Goal: Book appointment/travel/reservation

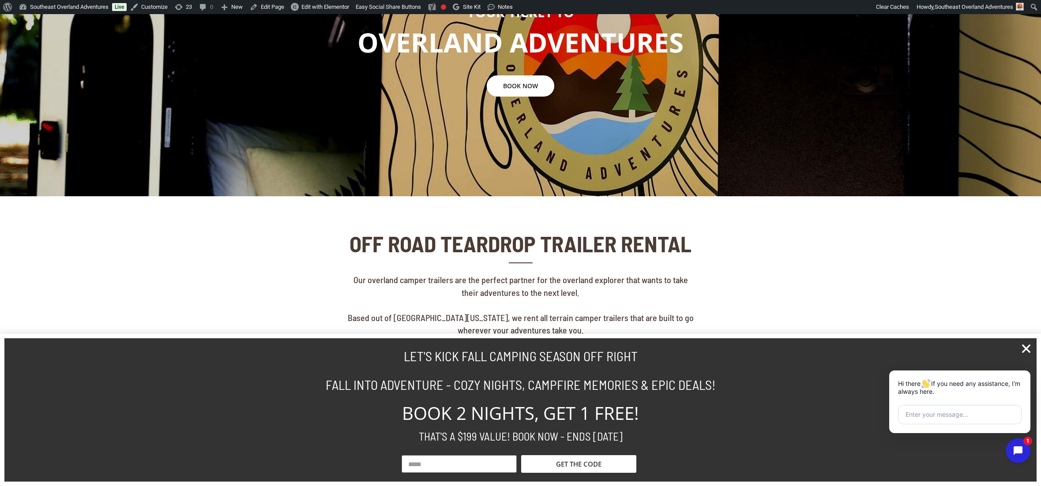
scroll to position [172, 0]
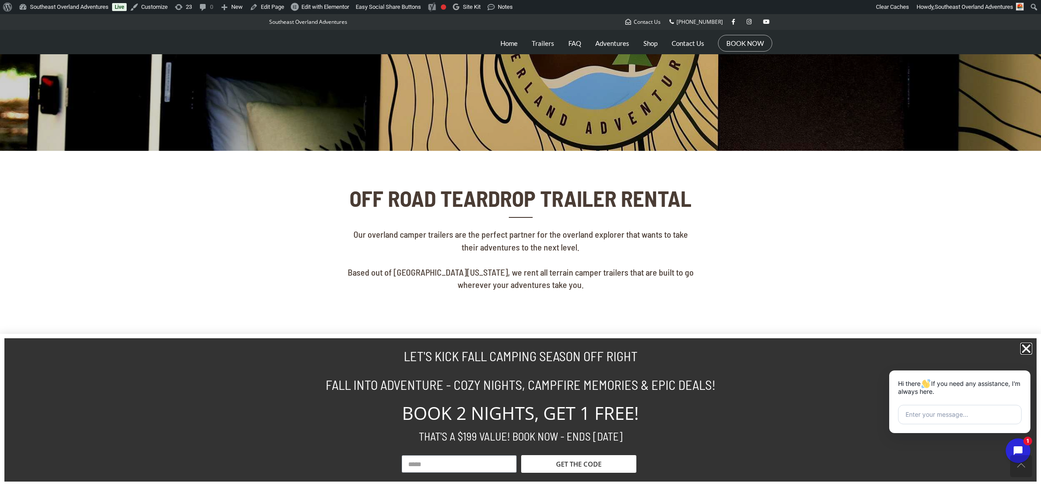
click at [1026, 344] on icon "Close" at bounding box center [1026, 349] width 12 height 12
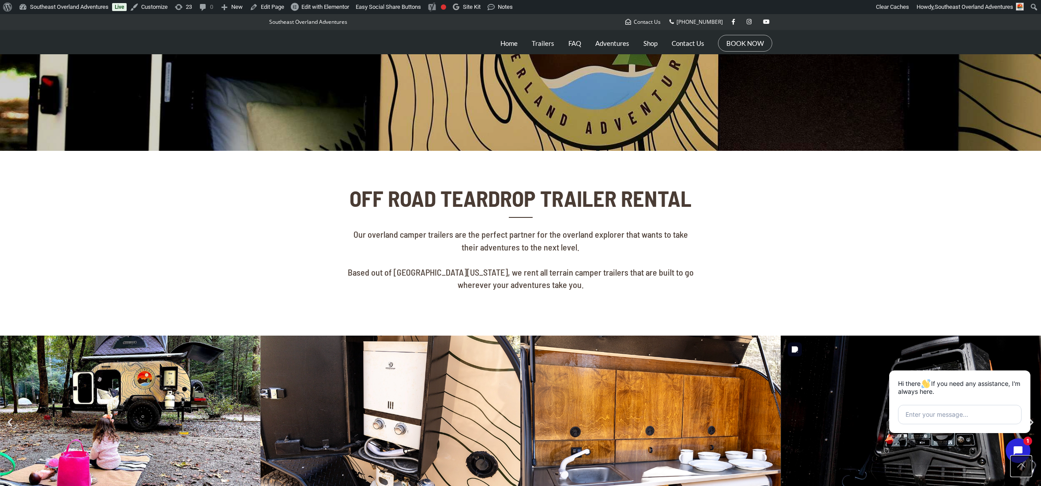
click at [1024, 455] on link at bounding box center [1021, 466] width 22 height 22
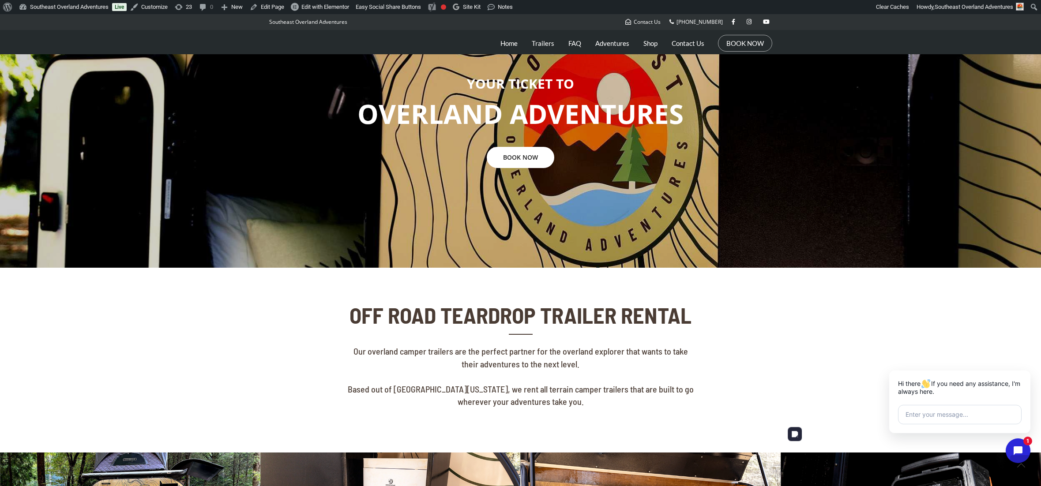
scroll to position [0, 0]
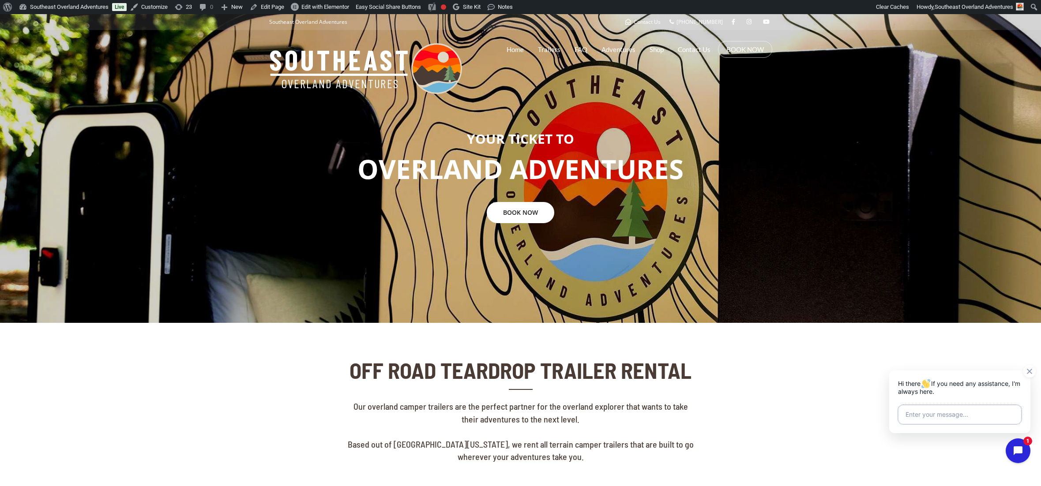
click at [977, 416] on button "Enter your message..." at bounding box center [960, 414] width 124 height 19
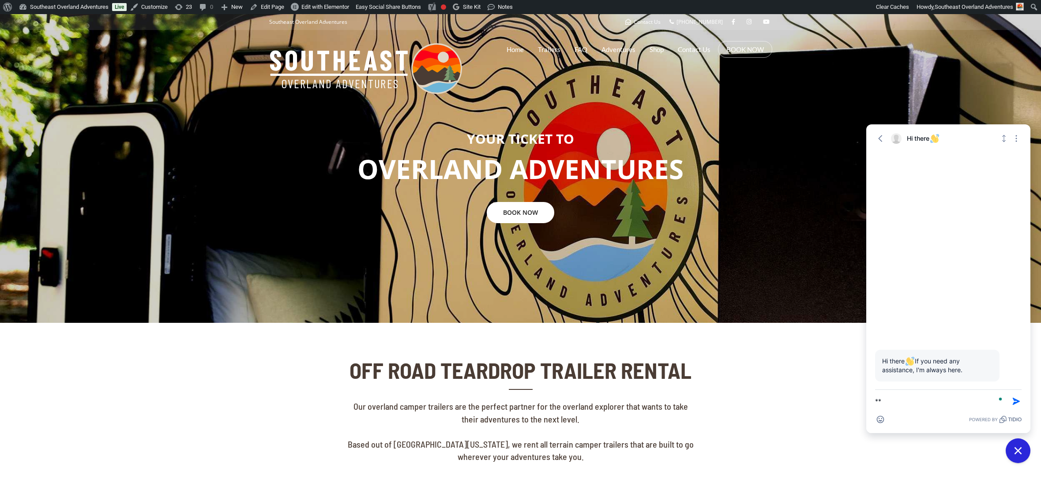
type textarea "*"
type textarea "**********"
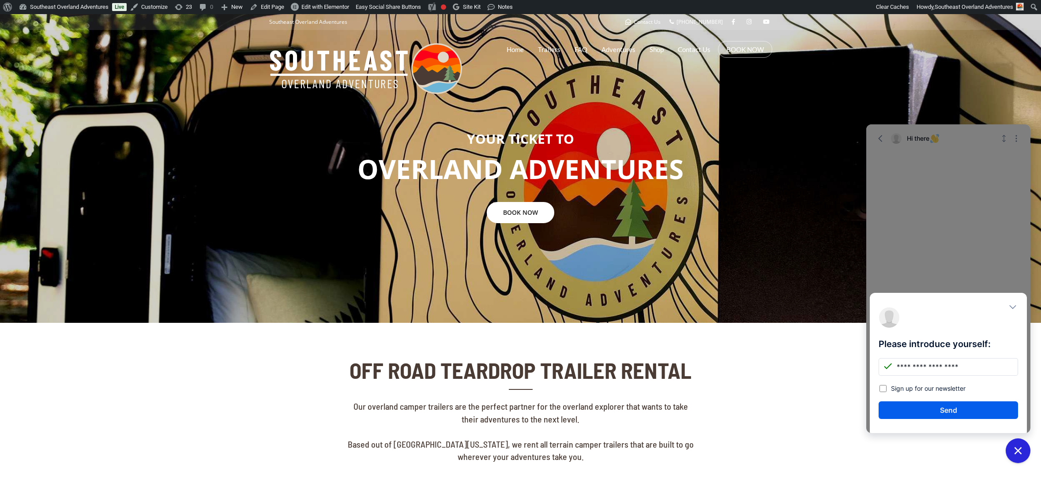
type input "**********"
click at [929, 411] on button "Send" at bounding box center [948, 411] width 139 height 18
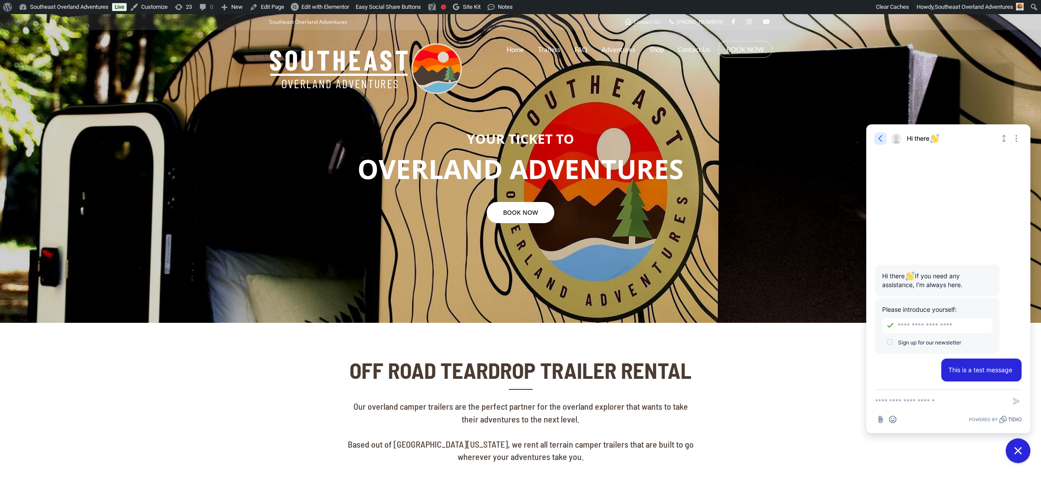
click at [881, 141] on icon "button" at bounding box center [880, 138] width 9 height 9
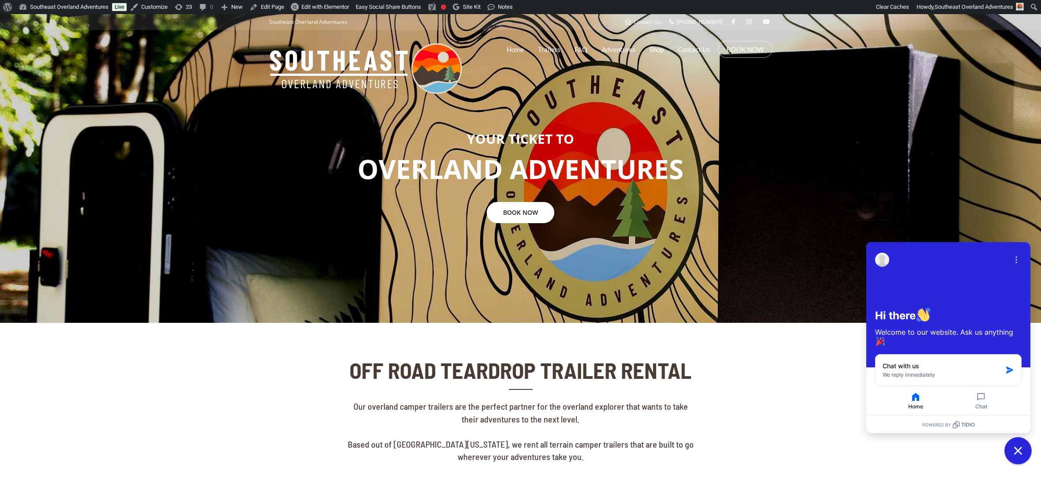
click at [1013, 452] on icon "Close chat widget" at bounding box center [1019, 451] width 14 height 14
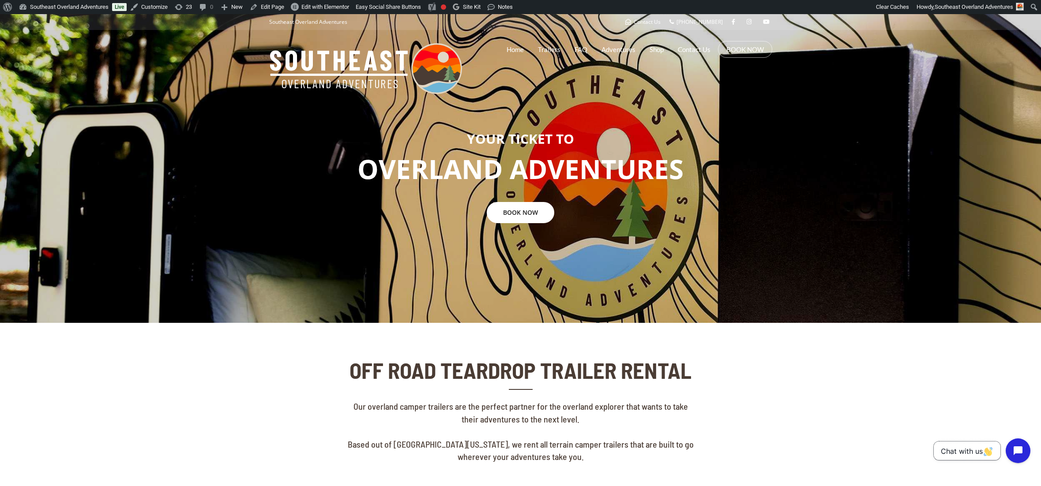
click at [952, 456] on button "Chat with us" at bounding box center [967, 451] width 67 height 19
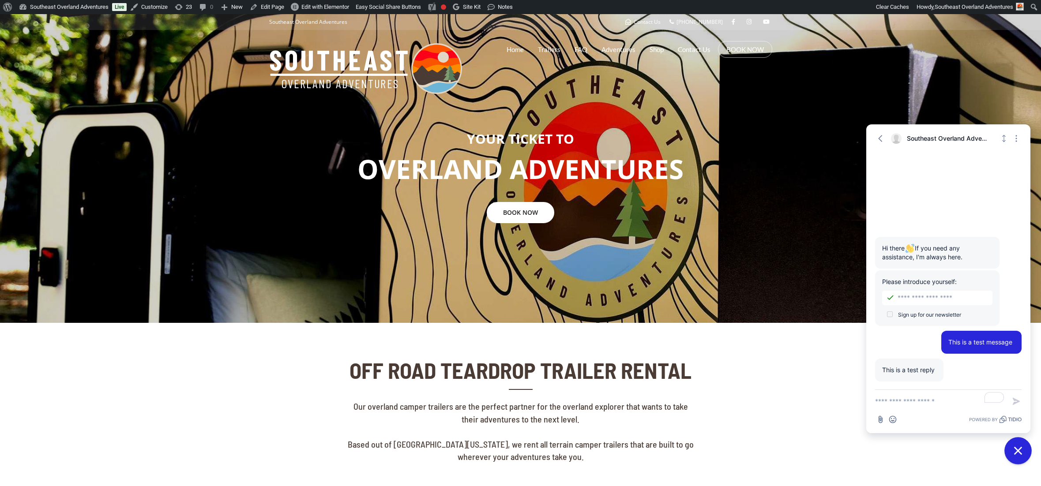
click at [1022, 457] on button "Close chat widget" at bounding box center [1018, 450] width 27 height 27
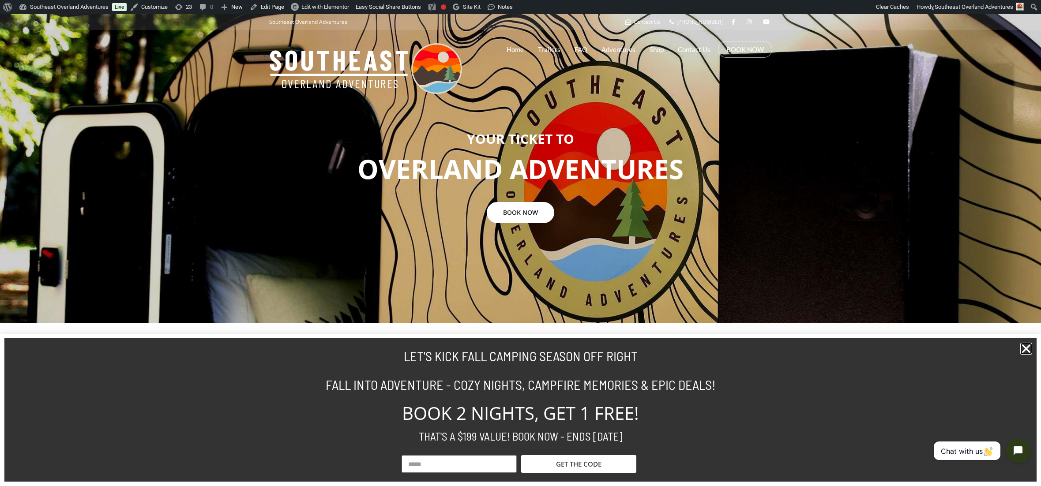
click at [1029, 350] on icon "Close" at bounding box center [1026, 349] width 12 height 12
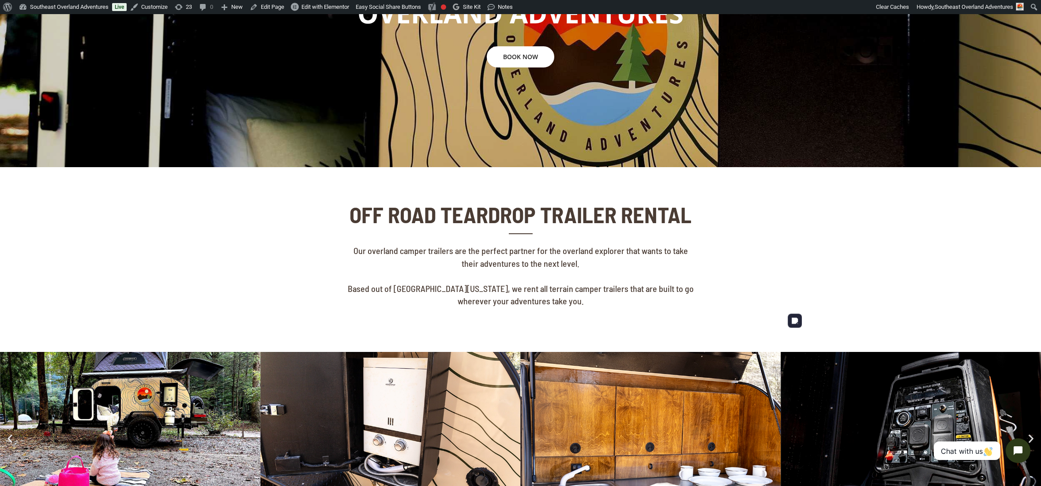
scroll to position [201, 0]
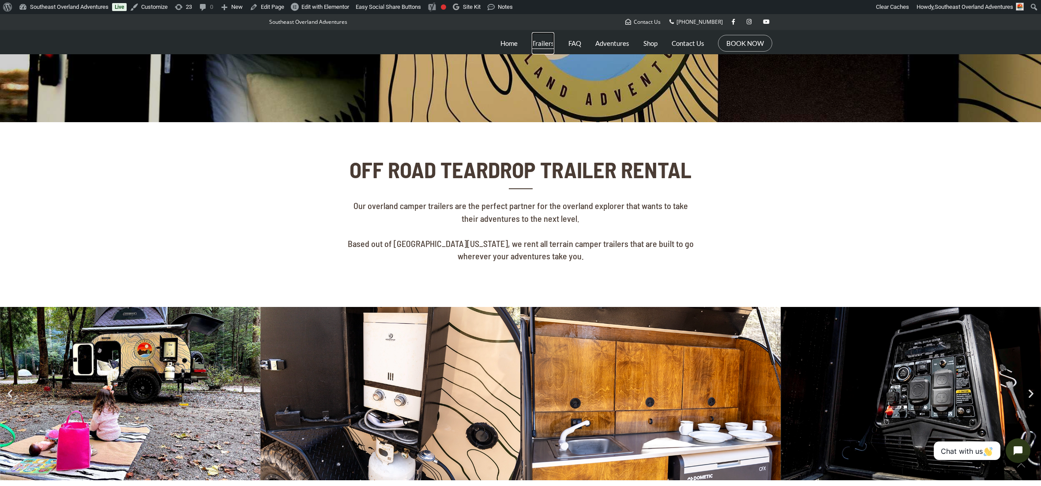
click at [545, 38] on link "Trailers" at bounding box center [543, 43] width 23 height 22
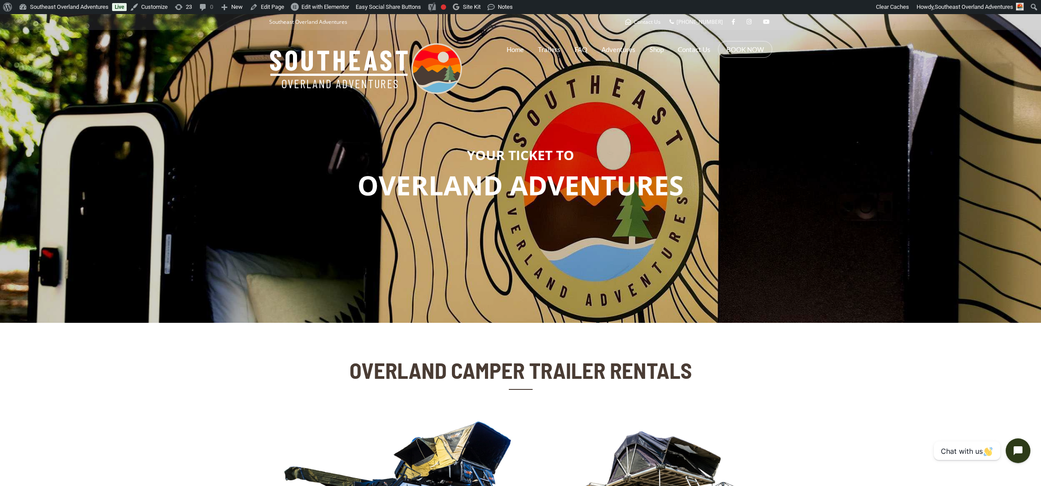
scroll to position [132, 0]
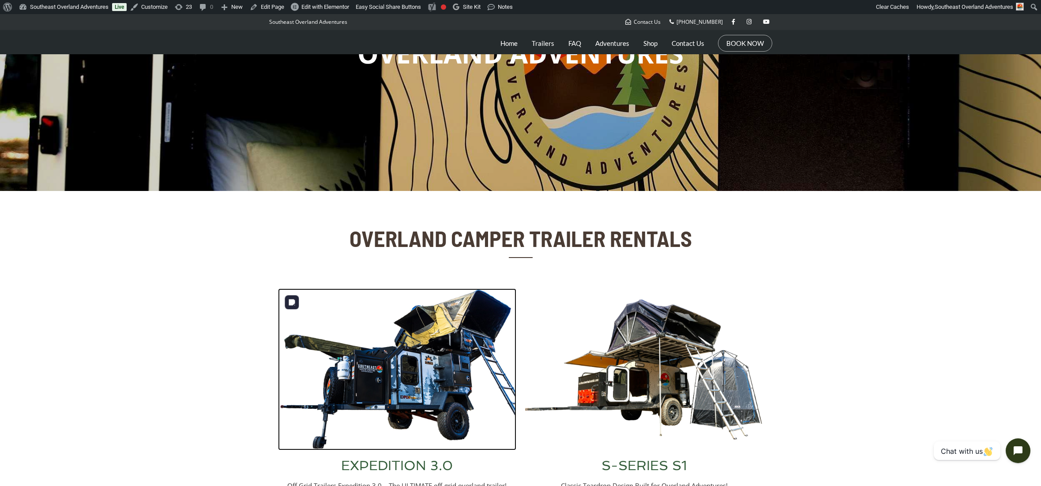
click at [446, 368] on img at bounding box center [397, 370] width 238 height 162
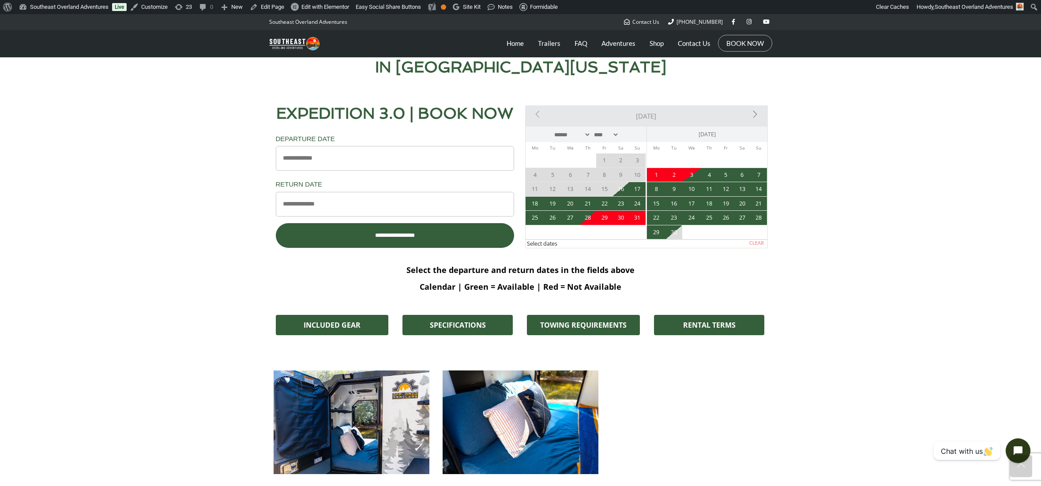
scroll to position [538, 0]
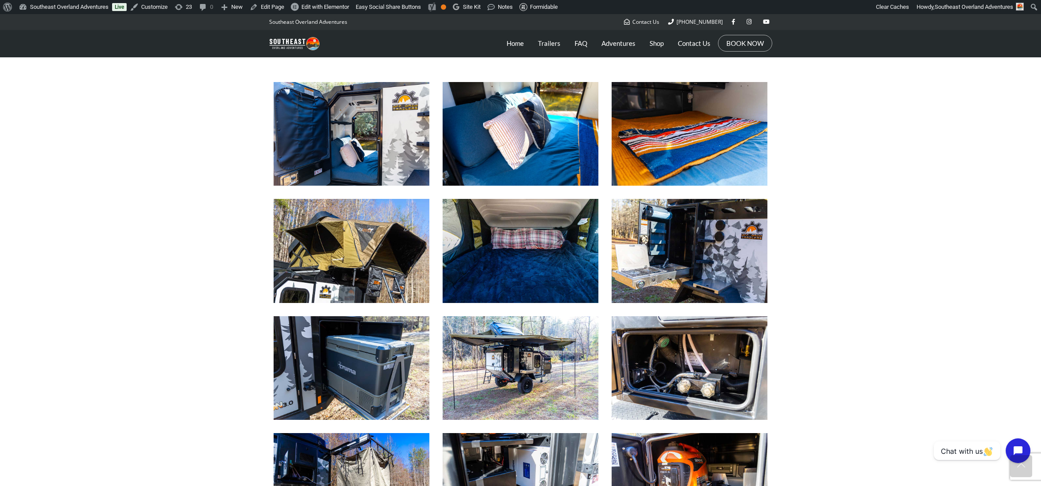
scroll to position [786, 0]
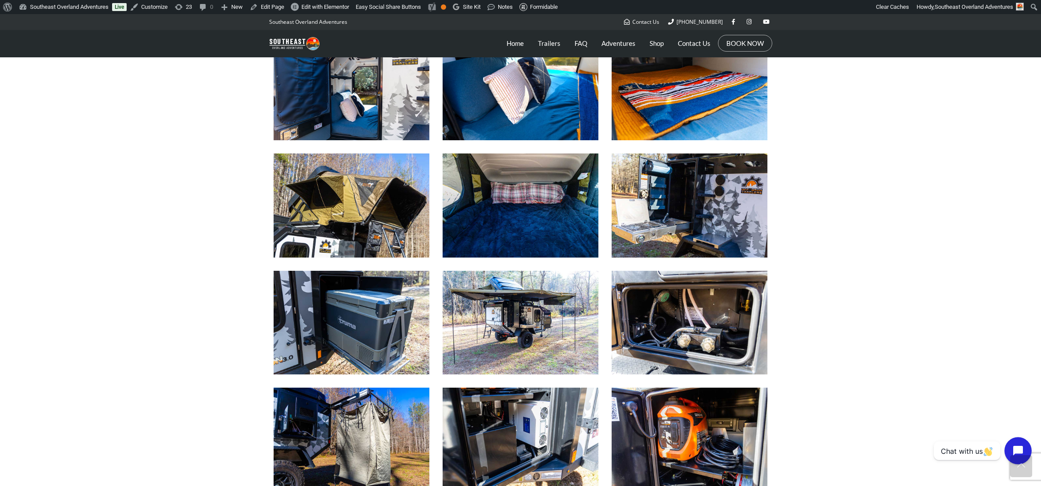
click at [1024, 452] on icon "Open chat widget" at bounding box center [1023, 451] width 8 height 8
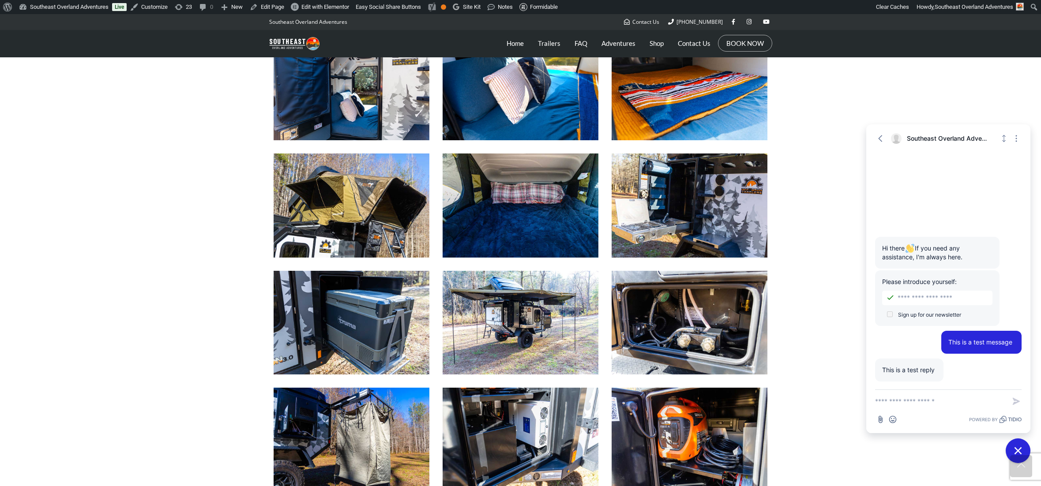
drag, startPoint x: 882, startPoint y: 137, endPoint x: 874, endPoint y: 140, distance: 8.7
click at [882, 137] on icon "button" at bounding box center [880, 138] width 9 height 9
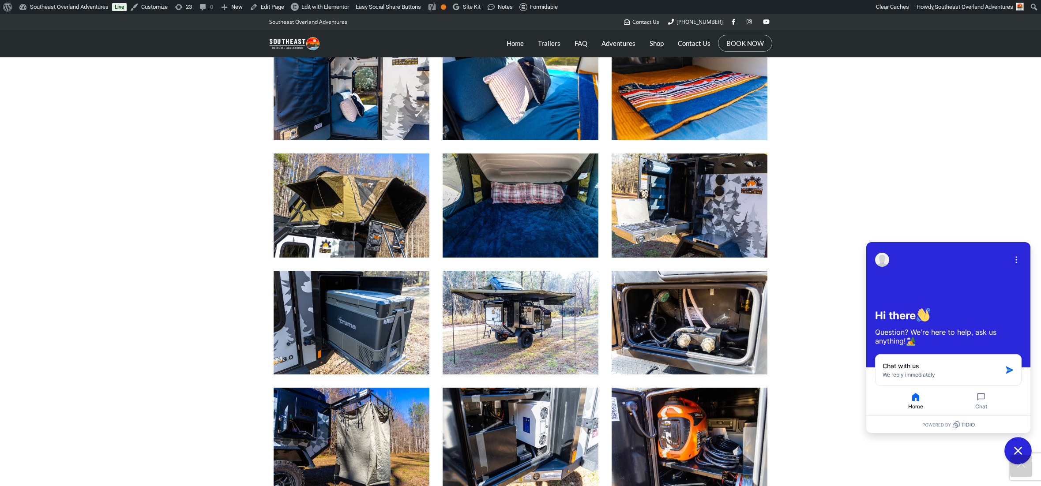
click at [1024, 449] on icon "Close chat widget" at bounding box center [1019, 451] width 14 height 14
